Goal: Task Accomplishment & Management: Use online tool/utility

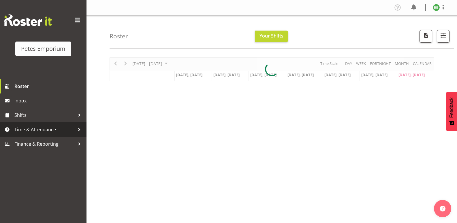
click at [50, 132] on span "Time & Attendance" at bounding box center [44, 129] width 60 height 9
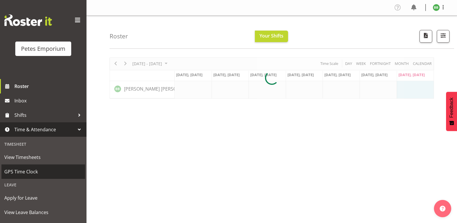
click at [48, 172] on span "GPS Time Clock" at bounding box center [43, 171] width 78 height 9
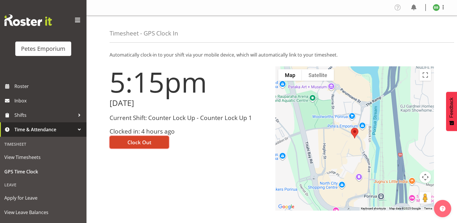
click at [148, 138] on span "Clock Out" at bounding box center [139, 141] width 24 height 7
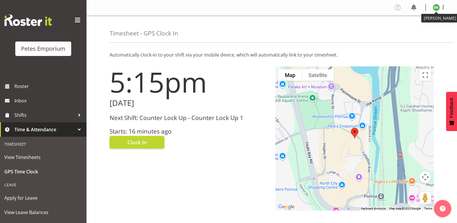
click at [438, 10] on figure at bounding box center [435, 7] width 7 height 7
click at [417, 32] on link "Log Out" at bounding box center [418, 30] width 55 height 10
